Goal: Task Accomplishment & Management: Complete application form

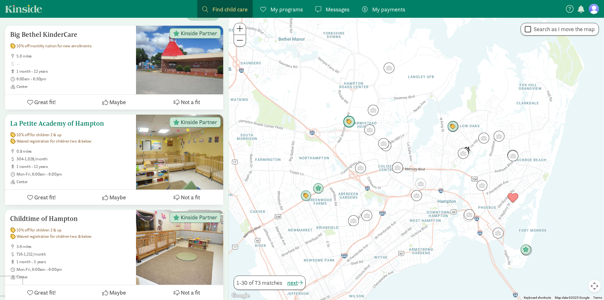
scroll to position [114, 0]
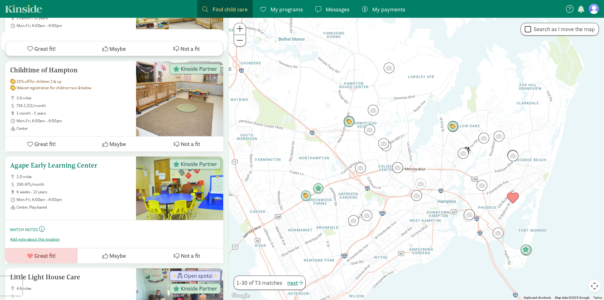
scroll to position [317, 0]
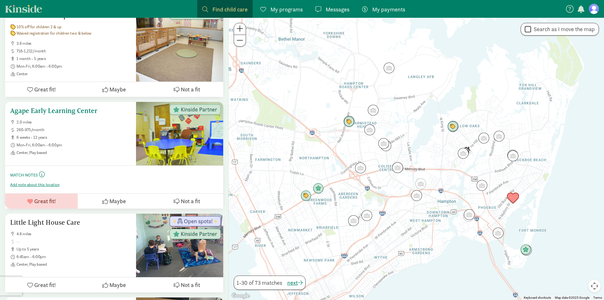
click at [51, 109] on h5 "Agape Early Learning Center" at bounding box center [70, 111] width 121 height 8
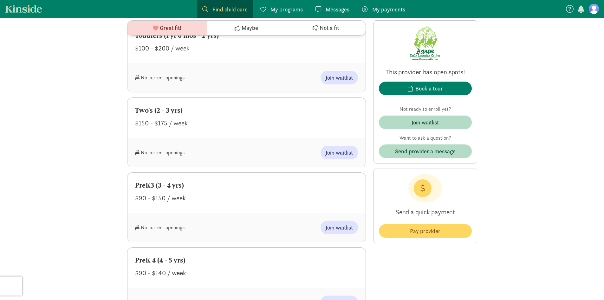
scroll to position [520, 0]
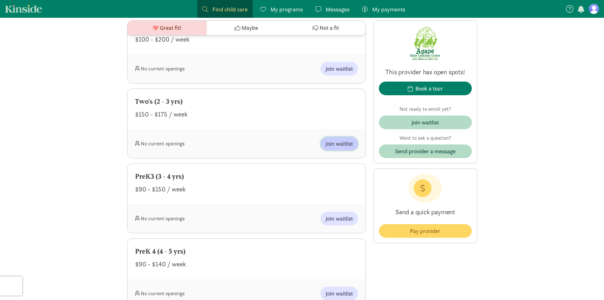
click at [334, 143] on span "Join waitlist" at bounding box center [339, 143] width 27 height 9
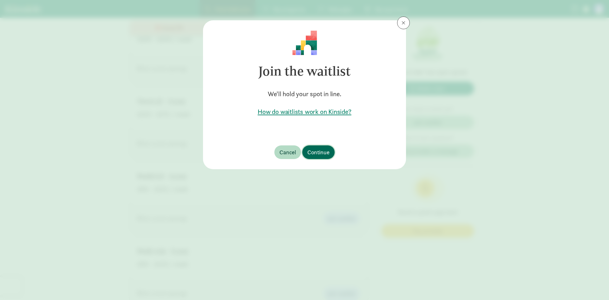
click at [323, 151] on span "Continue" at bounding box center [318, 152] width 22 height 9
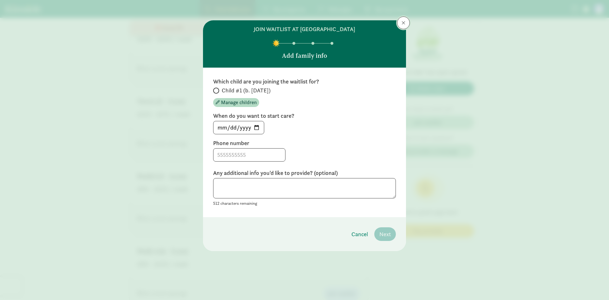
click at [402, 26] on button at bounding box center [403, 22] width 13 height 13
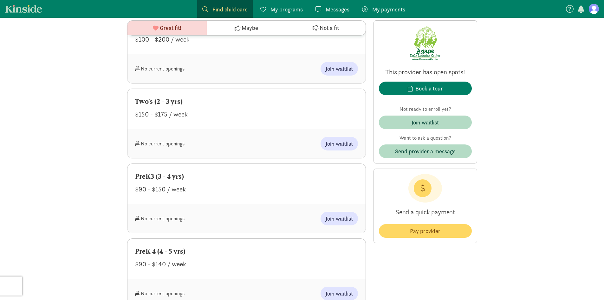
click at [593, 12] on figure at bounding box center [594, 9] width 10 height 10
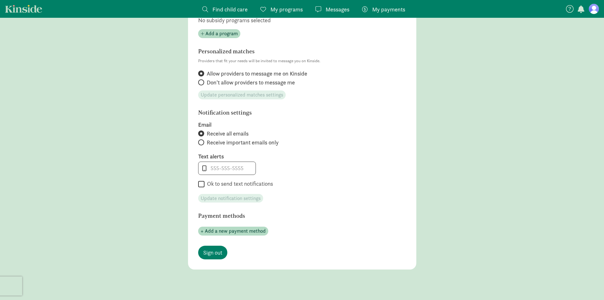
scroll to position [258, 0]
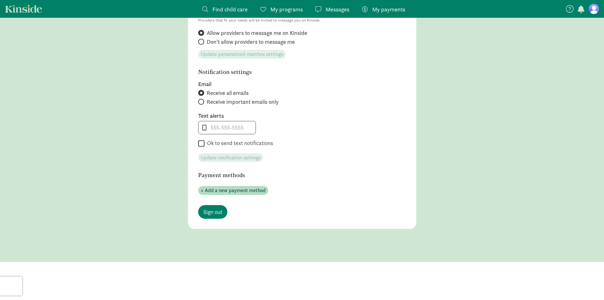
click at [465, 160] on main "Account settings Profile photo Upload photo Email [EMAIL_ADDRESS][DOMAIN_NAME] …" at bounding box center [302, 16] width 604 height 489
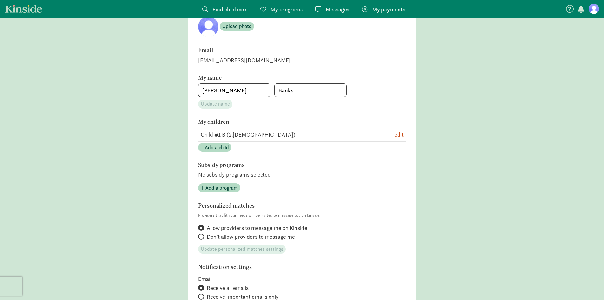
scroll to position [76, 0]
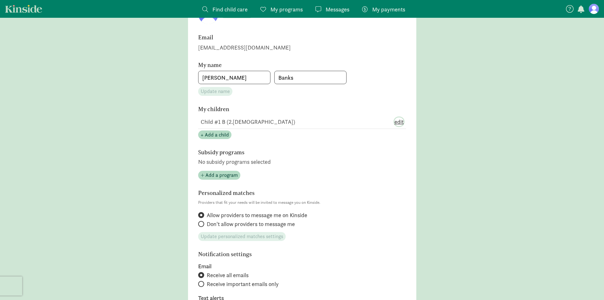
click at [398, 122] on span "edit" at bounding box center [398, 121] width 9 height 9
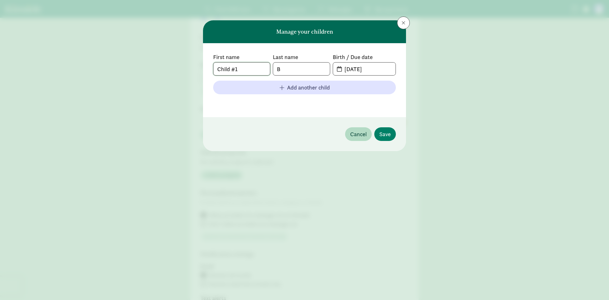
click at [266, 67] on input "Child #1" at bounding box center [241, 68] width 56 height 13
type input "C"
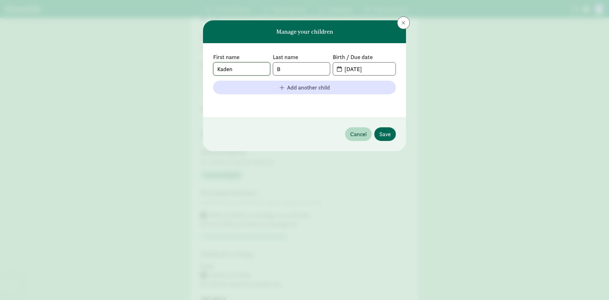
type input "Kaden"
click at [390, 136] on span "Save" at bounding box center [384, 134] width 11 height 9
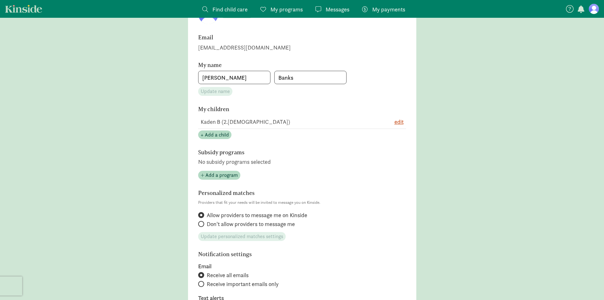
click at [472, 169] on main "Account settings Profile photo Upload photo Email [EMAIL_ADDRESS][DOMAIN_NAME] …" at bounding box center [302, 198] width 604 height 489
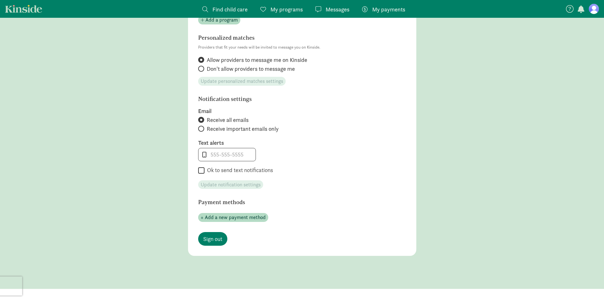
scroll to position [258, 0]
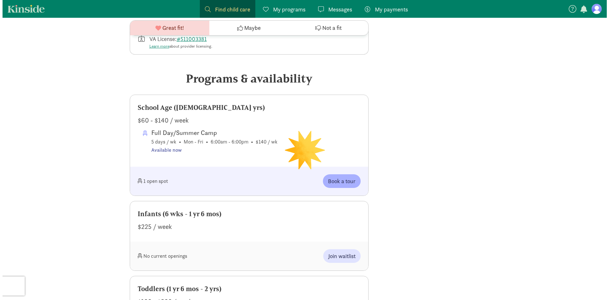
scroll to position [520, 0]
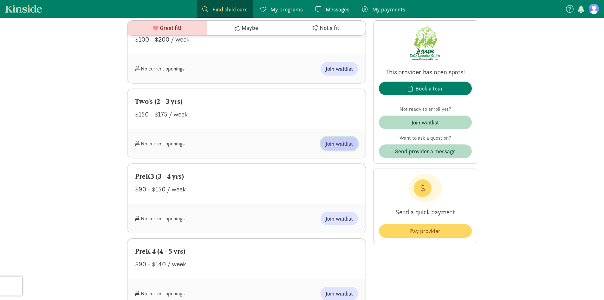
click at [336, 145] on span "Join waitlist" at bounding box center [339, 143] width 27 height 9
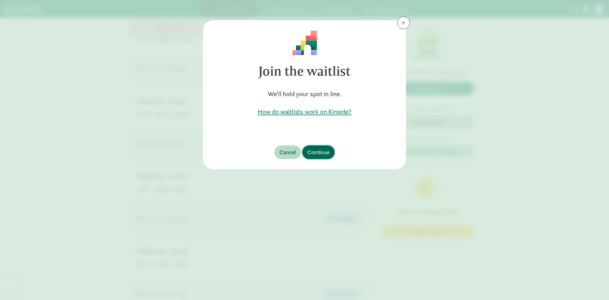
click at [329, 151] on span "Continue" at bounding box center [318, 152] width 22 height 9
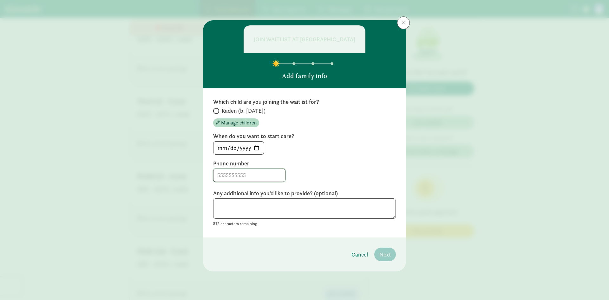
click at [257, 178] on input at bounding box center [249, 175] width 72 height 13
type input "6093770532"
click at [216, 110] on input "Kaden (b. [DATE])" at bounding box center [215, 111] width 4 height 4
radio input "true"
click at [254, 205] on textarea at bounding box center [304, 208] width 183 height 21
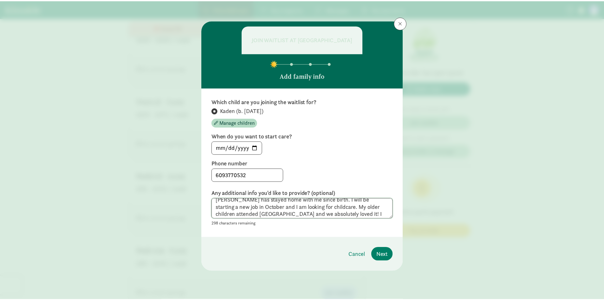
scroll to position [12, 0]
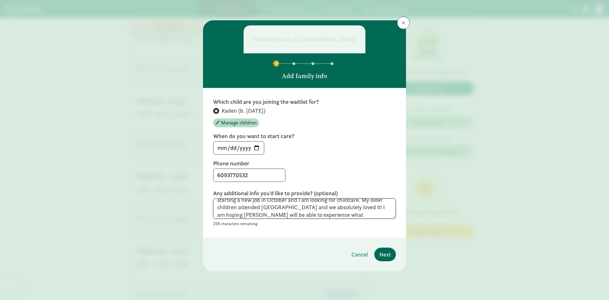
type textarea "[PERSON_NAME] has stayed home with me since birth. I will be starting a new job…"
click at [387, 260] on button "Next" at bounding box center [385, 254] width 22 height 14
click at [255, 147] on input "[DATE]" at bounding box center [238, 147] width 50 height 13
type input "[DATE]"
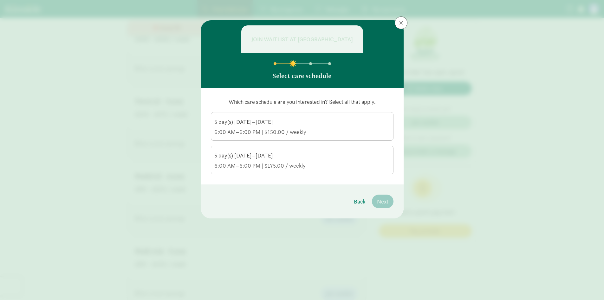
click at [367, 130] on div "6:00 AM–6:00 PM | $150.00 / weekly" at bounding box center [302, 132] width 176 height 8
click at [0, 0] on input "5 day(s) [DATE]–[DATE] 6:00 AM–6:00 PM | $150.00 / weekly" at bounding box center [0, 0] width 0 height 0
click at [367, 153] on div "5 day(s) [DATE]–[DATE]" at bounding box center [302, 156] width 176 height 8
click at [0, 0] on input "5 day(s) [DATE]–[DATE] 6:00 AM–6:00 PM | $175.00 / weekly" at bounding box center [0, 0] width 0 height 0
click at [380, 206] on button "Next" at bounding box center [383, 201] width 22 height 14
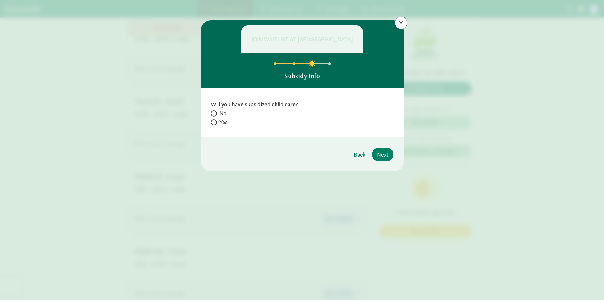
click at [224, 113] on span "No" at bounding box center [222, 113] width 7 height 8
click at [215, 113] on input "No" at bounding box center [213, 113] width 4 height 4
radio input "true"
click at [381, 155] on span "Next" at bounding box center [382, 154] width 11 height 9
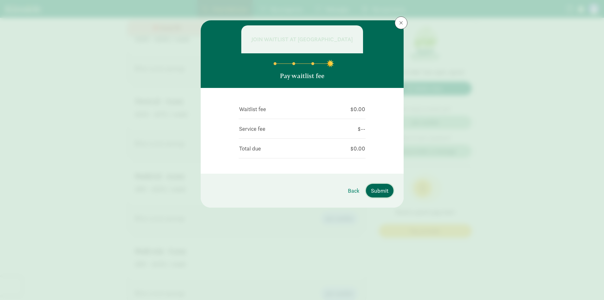
click at [380, 191] on span "Submit" at bounding box center [379, 190] width 17 height 9
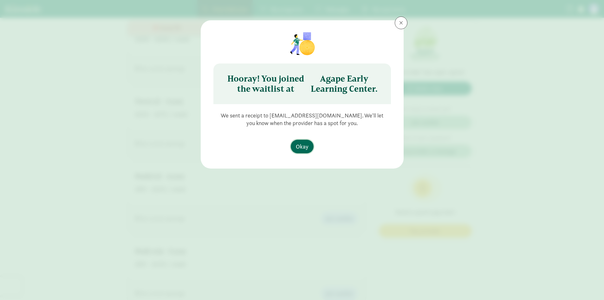
click at [299, 147] on span "Okay" at bounding box center [302, 146] width 13 height 9
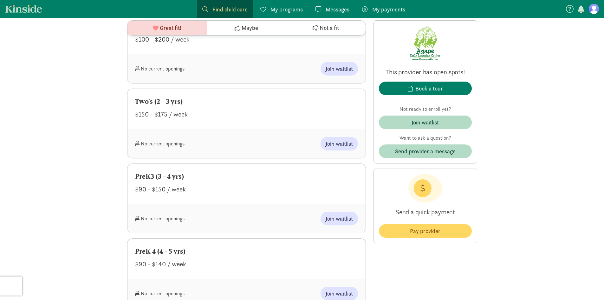
click at [596, 10] on figure at bounding box center [594, 9] width 10 height 10
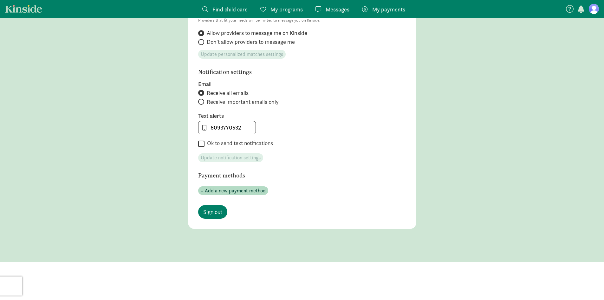
scroll to position [218, 0]
click at [510, 105] on main "Account settings Profile photo Upload photo Email [EMAIL_ADDRESS][DOMAIN_NAME] …" at bounding box center [302, 37] width 604 height 449
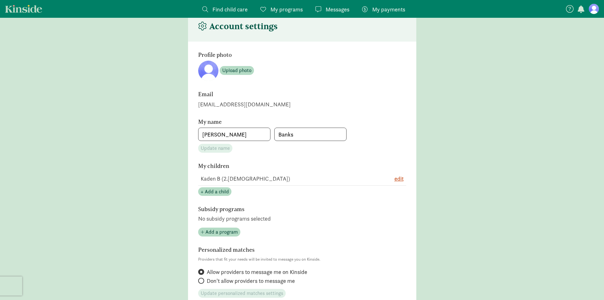
scroll to position [25, 0]
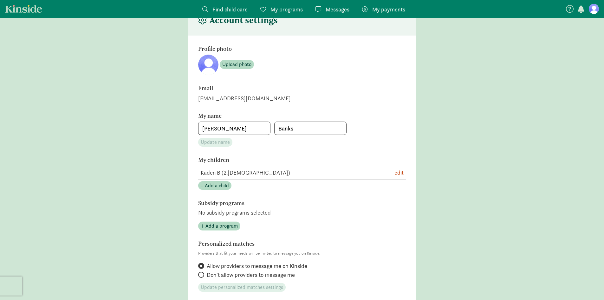
click at [271, 8] on span "My programs" at bounding box center [287, 9] width 32 height 9
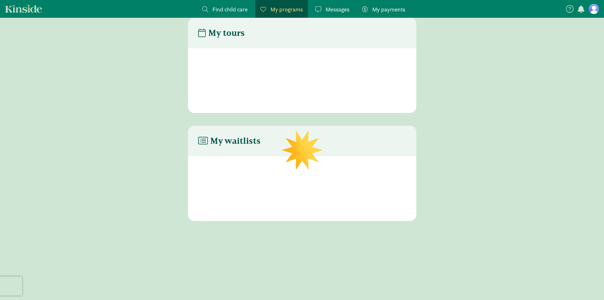
scroll to position [13, 0]
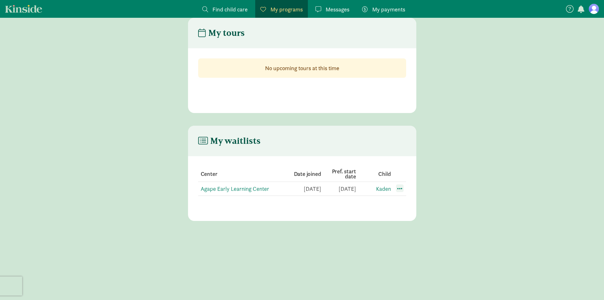
click at [399, 187] on span at bounding box center [400, 188] width 8 height 8
click at [462, 137] on main "My waitlists Center Date joined Pref. start date Child Agape Early Learning Cen…" at bounding box center [302, 173] width 604 height 95
